Goal: Download file/media

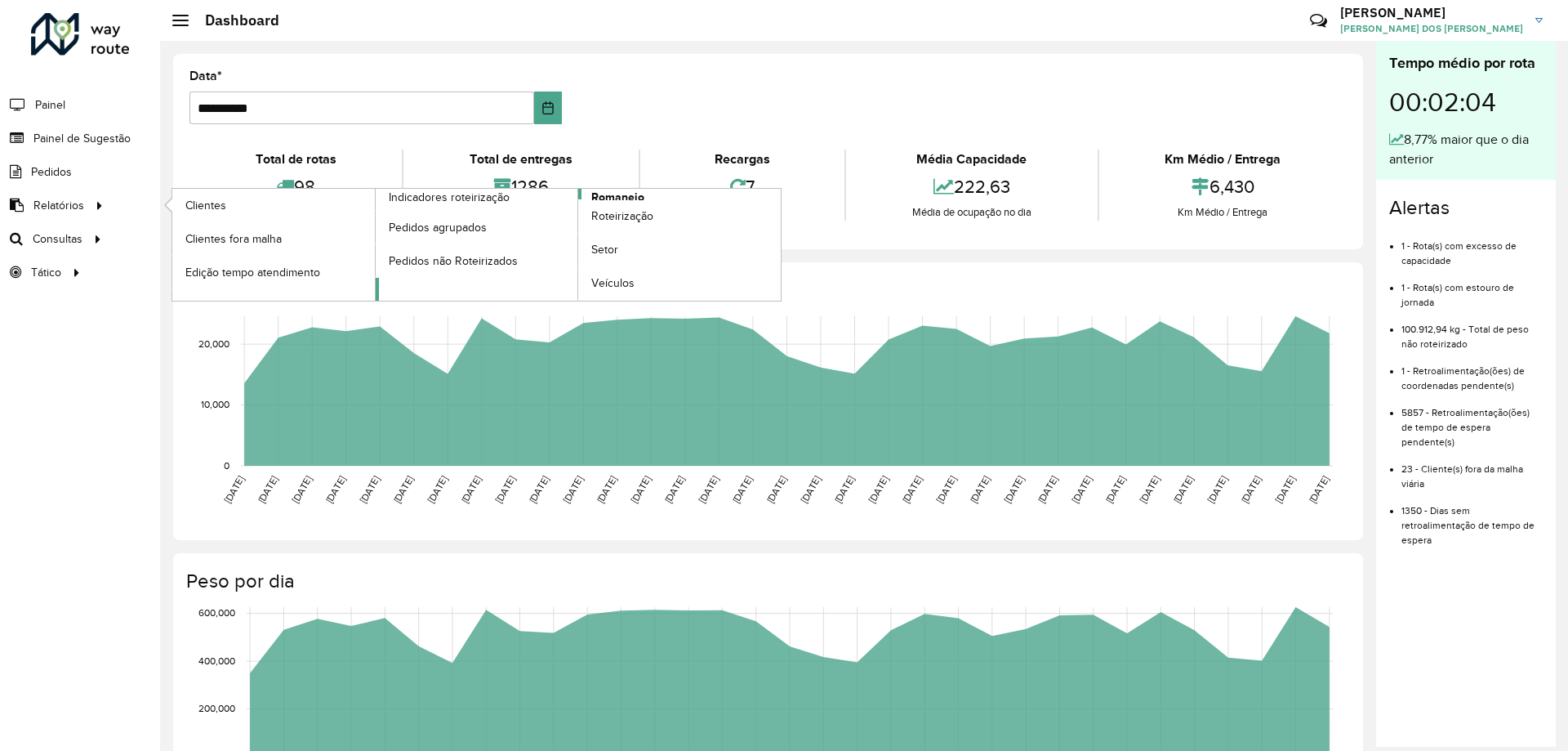
click at [607, 194] on span "Romaneio" at bounding box center [617, 197] width 53 height 18
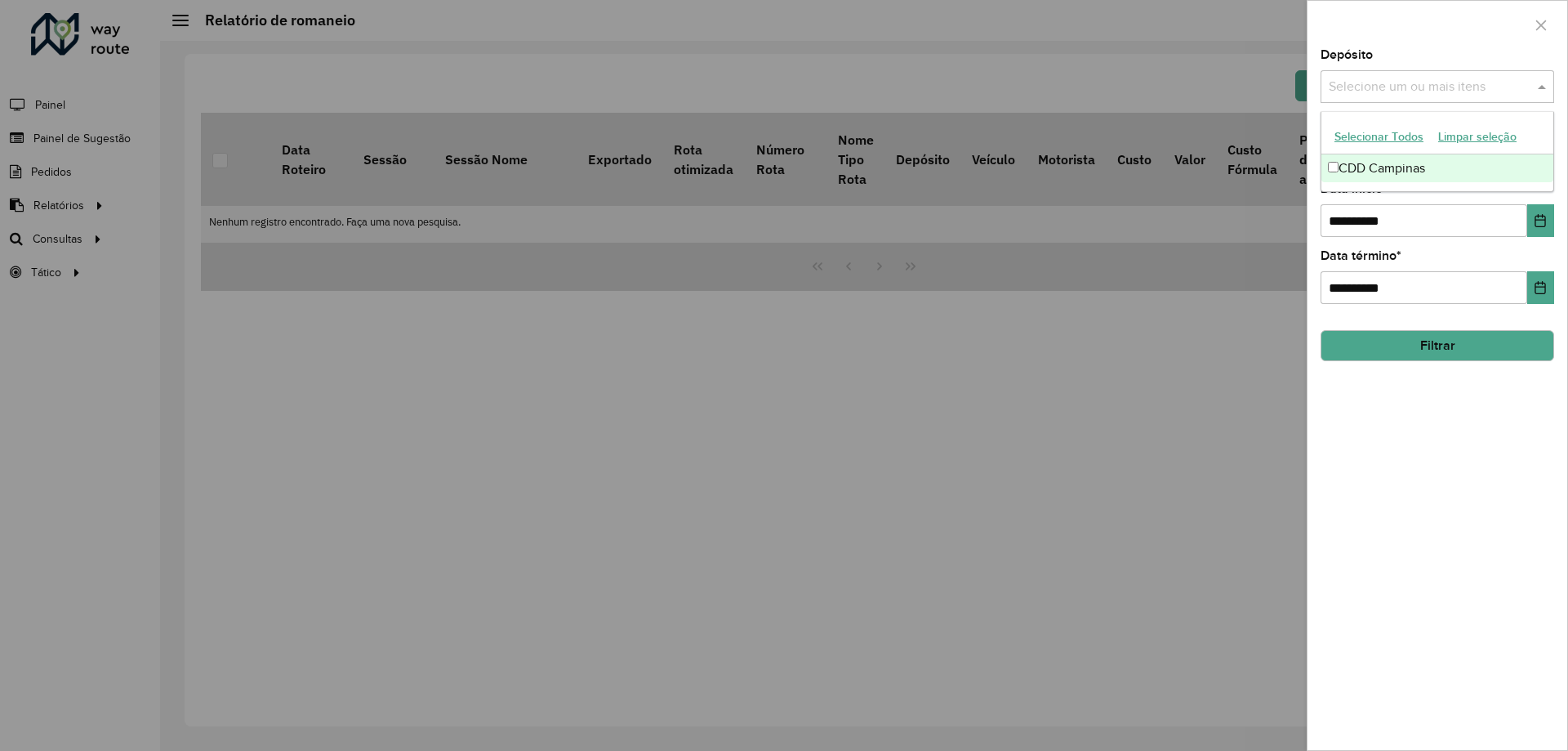
click at [1447, 93] on input "text" at bounding box center [1430, 88] width 209 height 20
click at [1392, 172] on div "CDD Campinas" at bounding box center [1437, 168] width 232 height 27
click at [1456, 491] on div "**********" at bounding box center [1437, 399] width 259 height 701
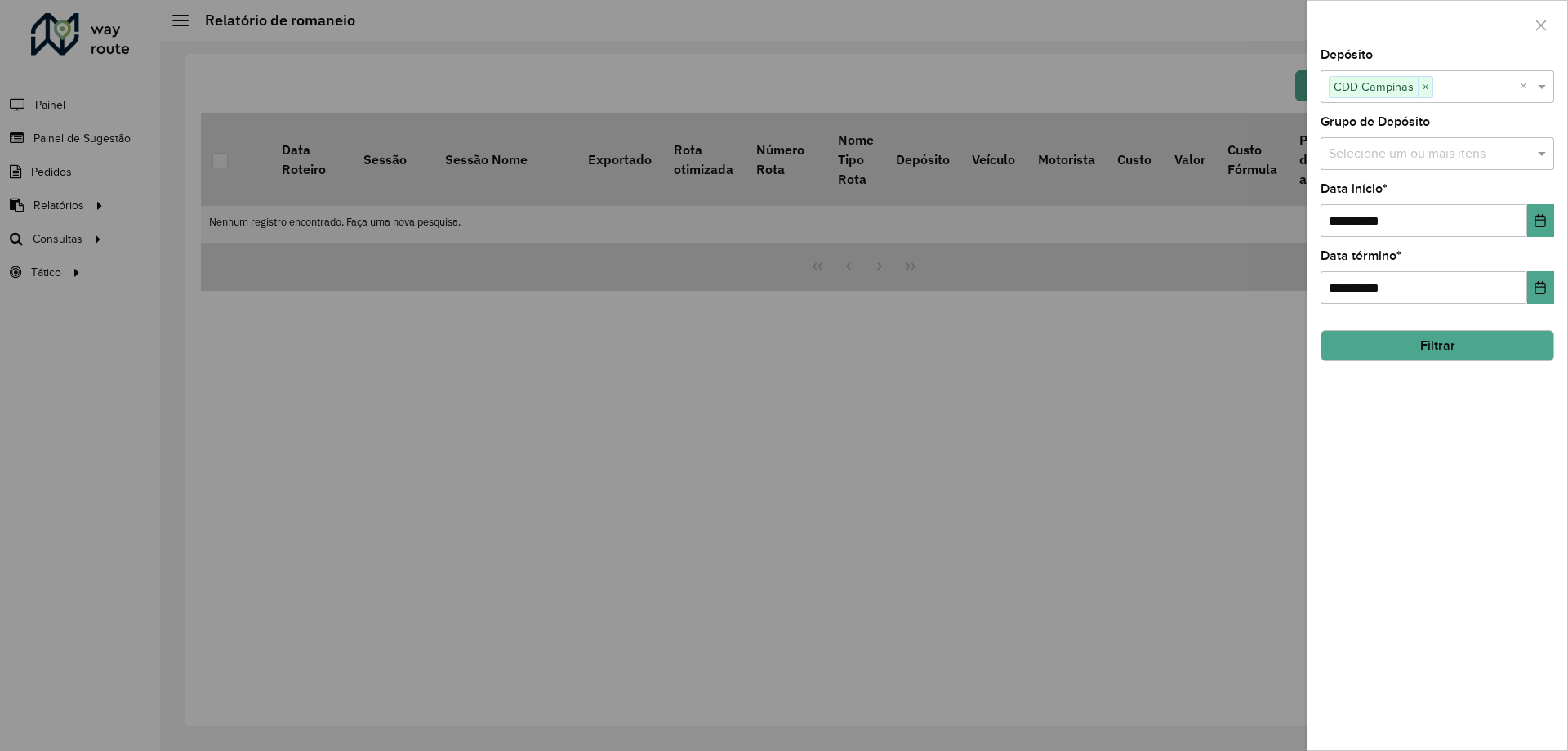
click at [1429, 349] on button "Filtrar" at bounding box center [1437, 345] width 234 height 31
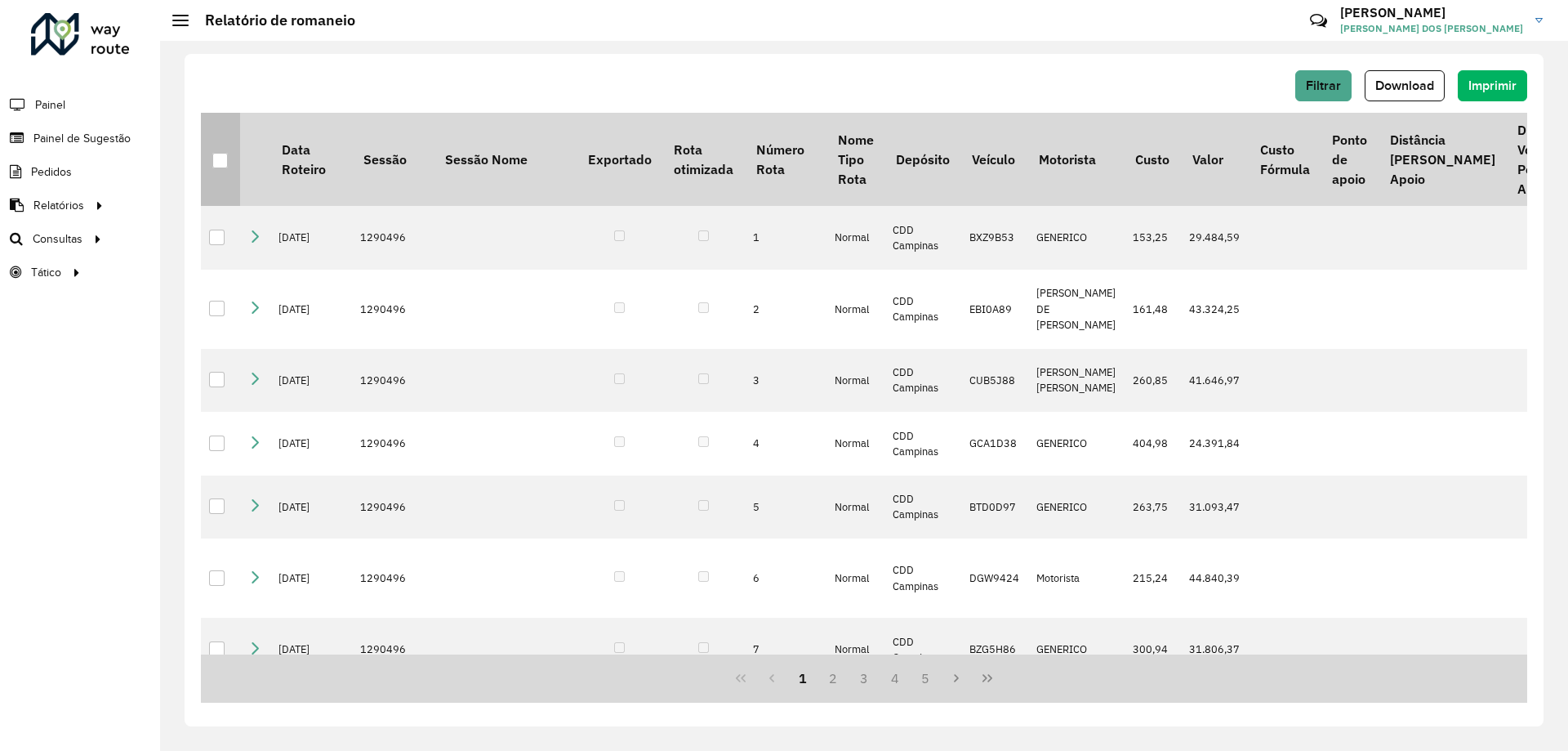
click at [219, 158] on div at bounding box center [220, 161] width 16 height 16
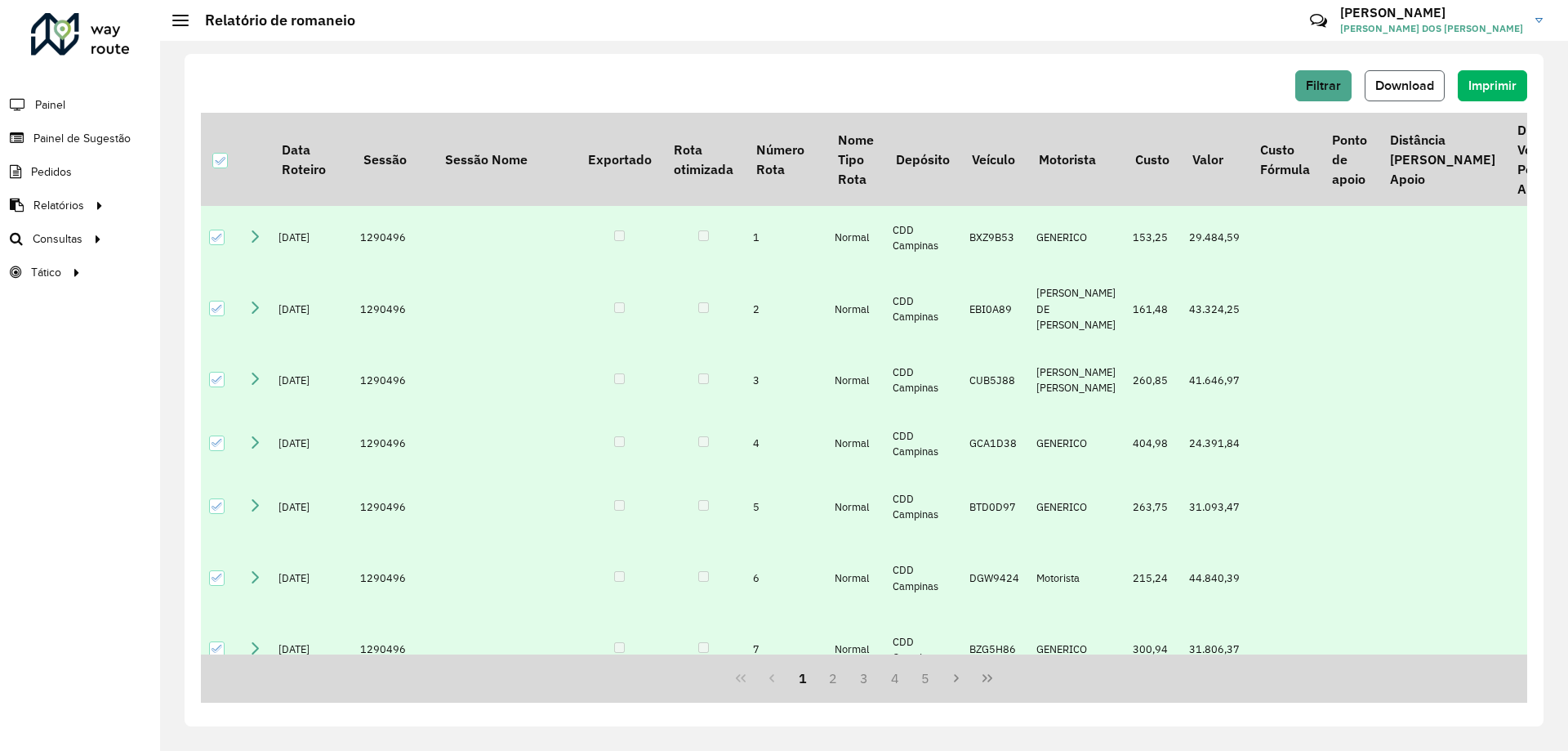
click at [1395, 89] on span "Download" at bounding box center [1404, 85] width 59 height 14
click at [1148, 53] on div "Filtrar Download Imprimir Data Roteiro Sessão Sessão Nome Exportado Rota otimiz…" at bounding box center [864, 396] width 1408 height 710
